Goal: Task Accomplishment & Management: Manage account settings

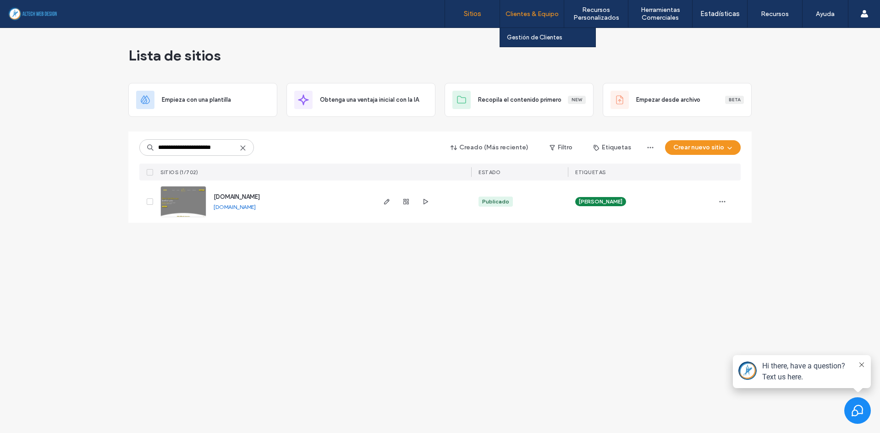
type input "**********"
click at [260, 196] on span "[DOMAIN_NAME]" at bounding box center [237, 196] width 46 height 7
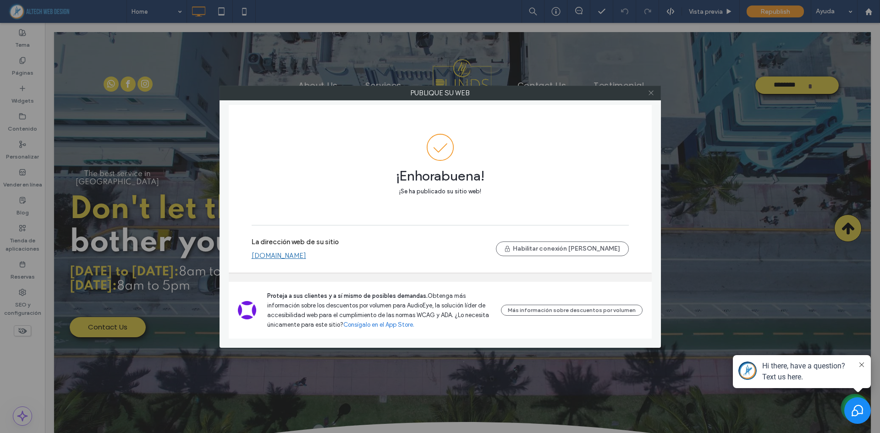
click at [650, 93] on icon at bounding box center [651, 92] width 7 height 7
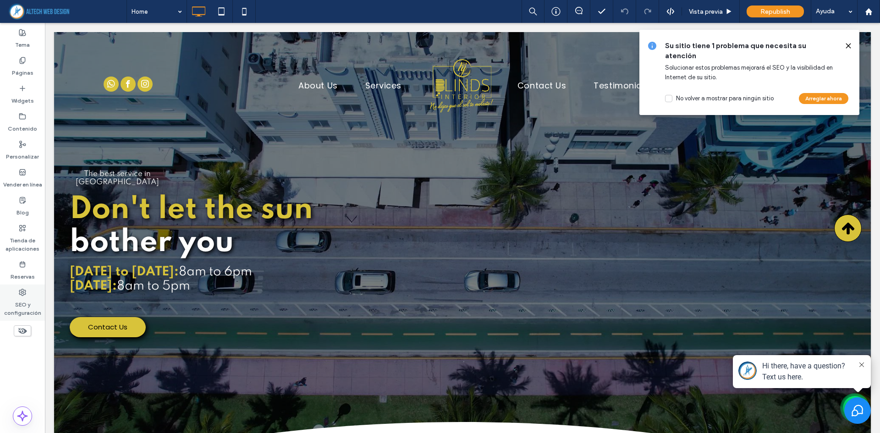
click at [23, 297] on label "SEO y configuración" at bounding box center [22, 306] width 45 height 21
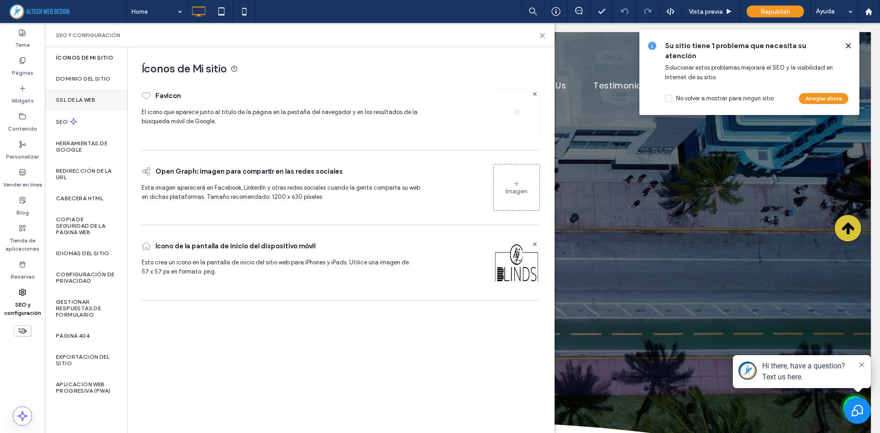
click at [90, 105] on div "SSL de la web" at bounding box center [86, 99] width 83 height 21
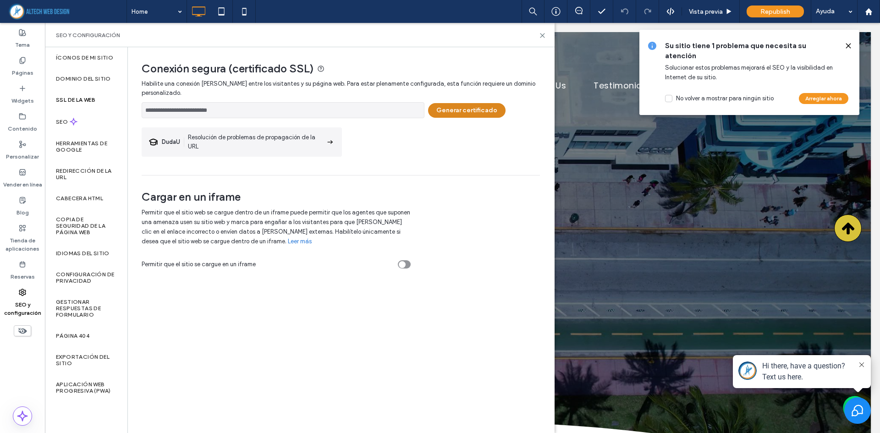
click at [459, 117] on button "Generar certificado" at bounding box center [466, 110] width 77 height 15
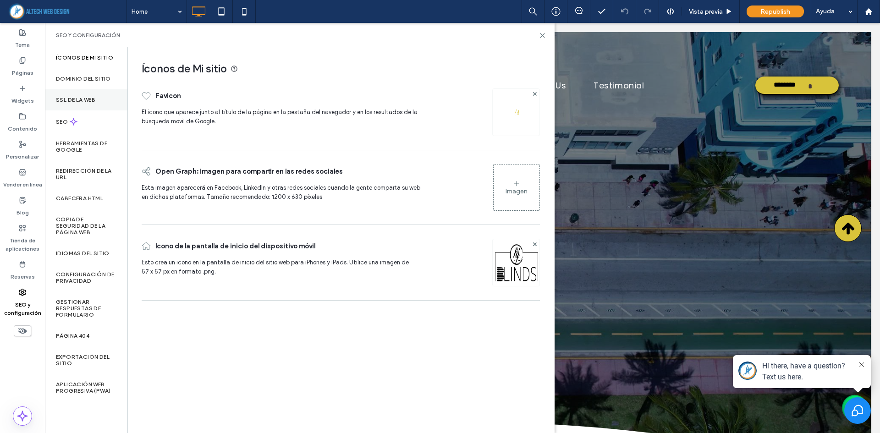
click at [85, 100] on label "SSL de la web" at bounding box center [75, 100] width 39 height 6
click at [84, 100] on label "SSL de la web" at bounding box center [75, 100] width 39 height 6
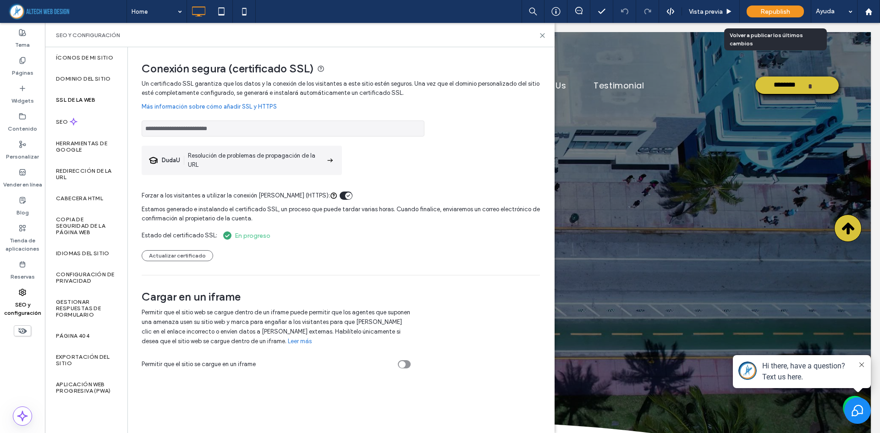
click at [764, 16] on div "Republish" at bounding box center [775, 12] width 57 height 12
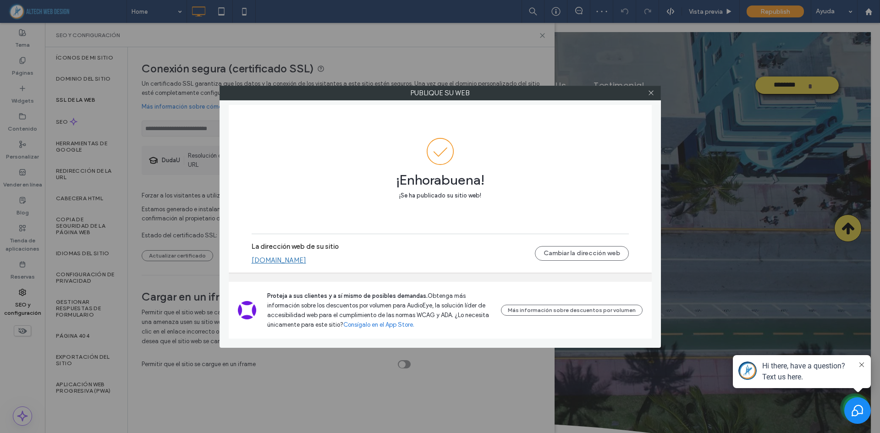
click at [306, 264] on link "[DOMAIN_NAME]" at bounding box center [279, 260] width 55 height 8
